Goal: Book appointment/travel/reservation

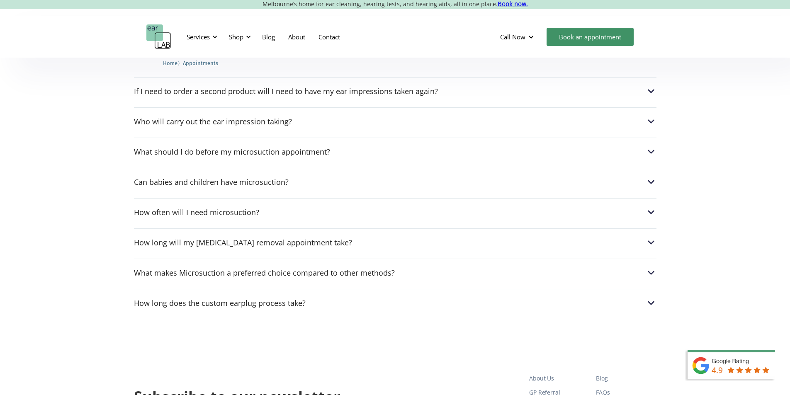
scroll to position [673, 0]
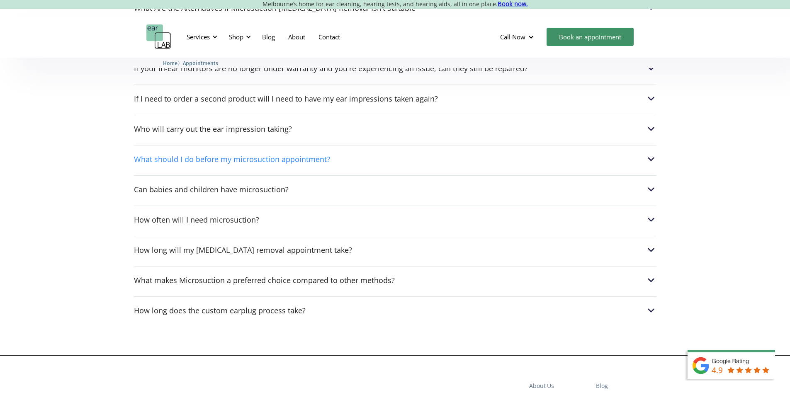
click at [651, 165] on img at bounding box center [650, 159] width 11 height 11
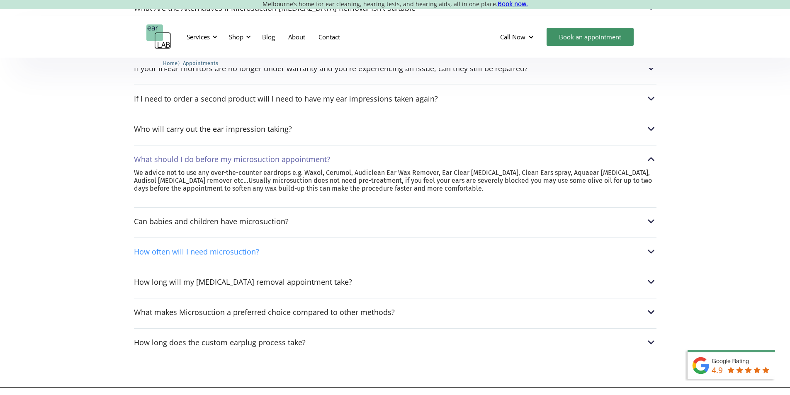
click at [652, 257] on img at bounding box center [650, 251] width 11 height 11
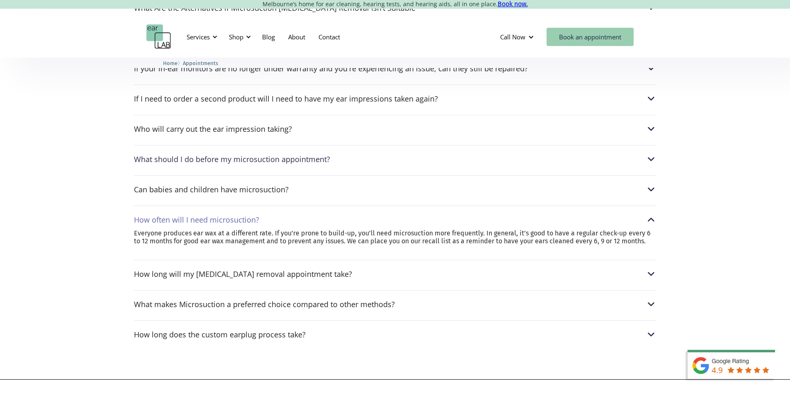
click at [605, 39] on link "Book an appointment" at bounding box center [589, 37] width 87 height 18
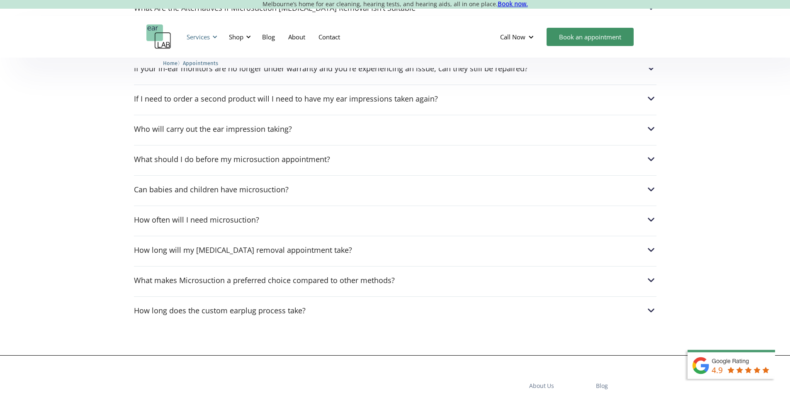
click at [201, 35] on div "Services" at bounding box center [198, 37] width 23 height 8
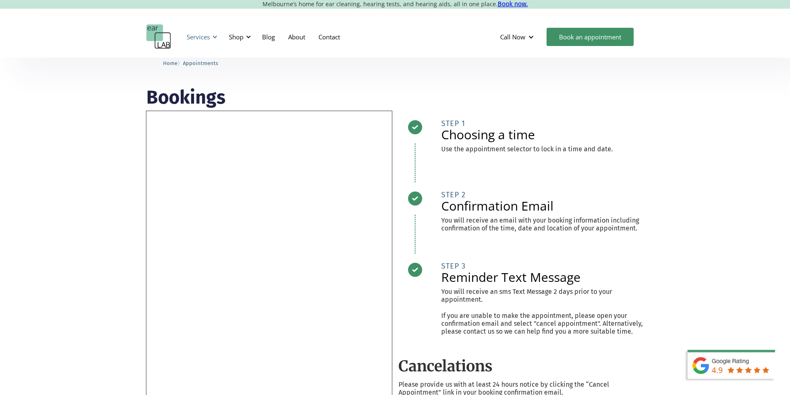
click at [202, 34] on div "Services" at bounding box center [198, 37] width 23 height 8
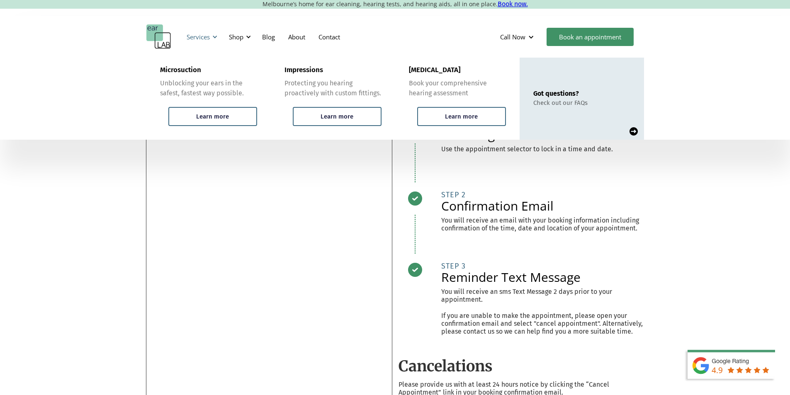
click at [202, 34] on div "Services" at bounding box center [198, 37] width 23 height 8
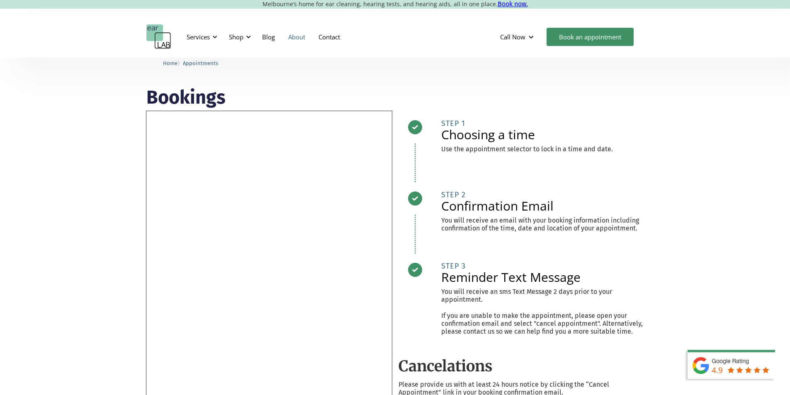
click at [293, 38] on link "About" at bounding box center [296, 37] width 30 height 24
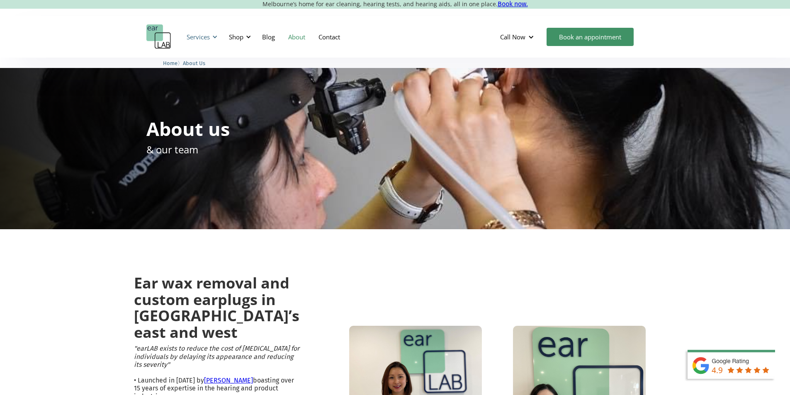
click at [201, 36] on div "Services" at bounding box center [198, 37] width 23 height 8
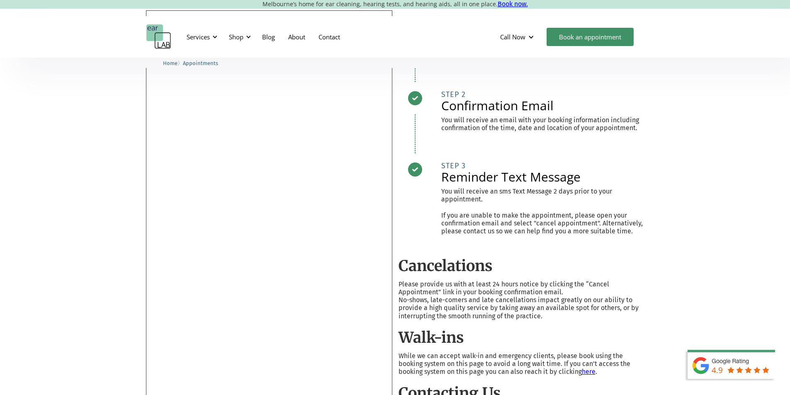
scroll to position [99, 0]
click at [400, 205] on div at bounding box center [415, 206] width 34 height 86
